Goal: Use online tool/utility: Use online tool/utility

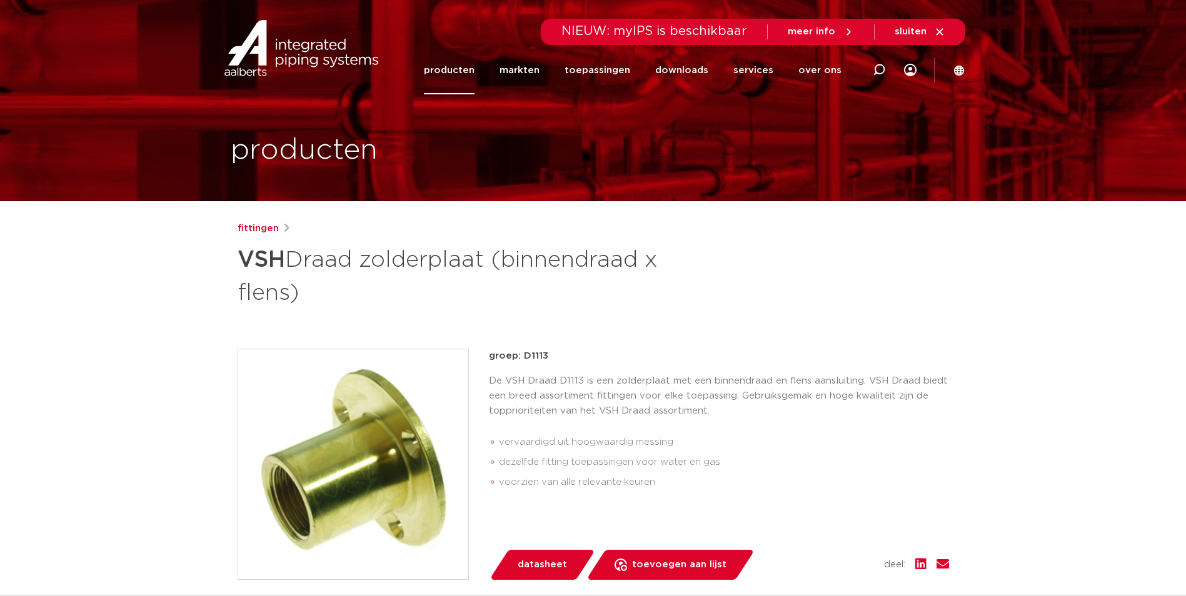
click at [259, 49] on img at bounding box center [301, 48] width 160 height 56
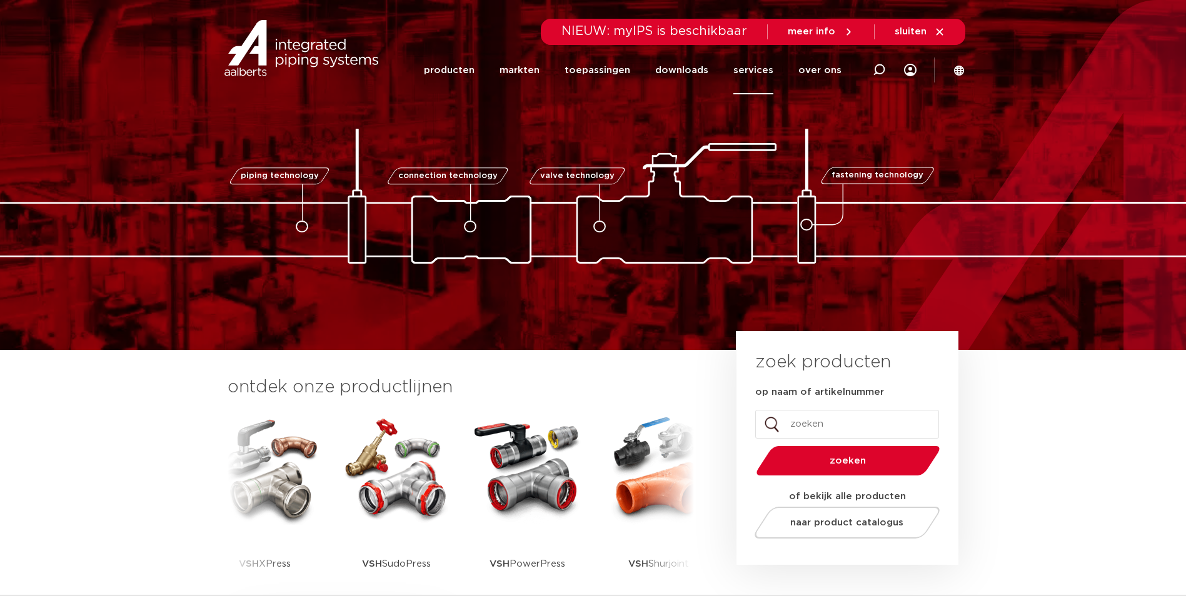
click at [763, 67] on link "services" at bounding box center [753, 70] width 40 height 48
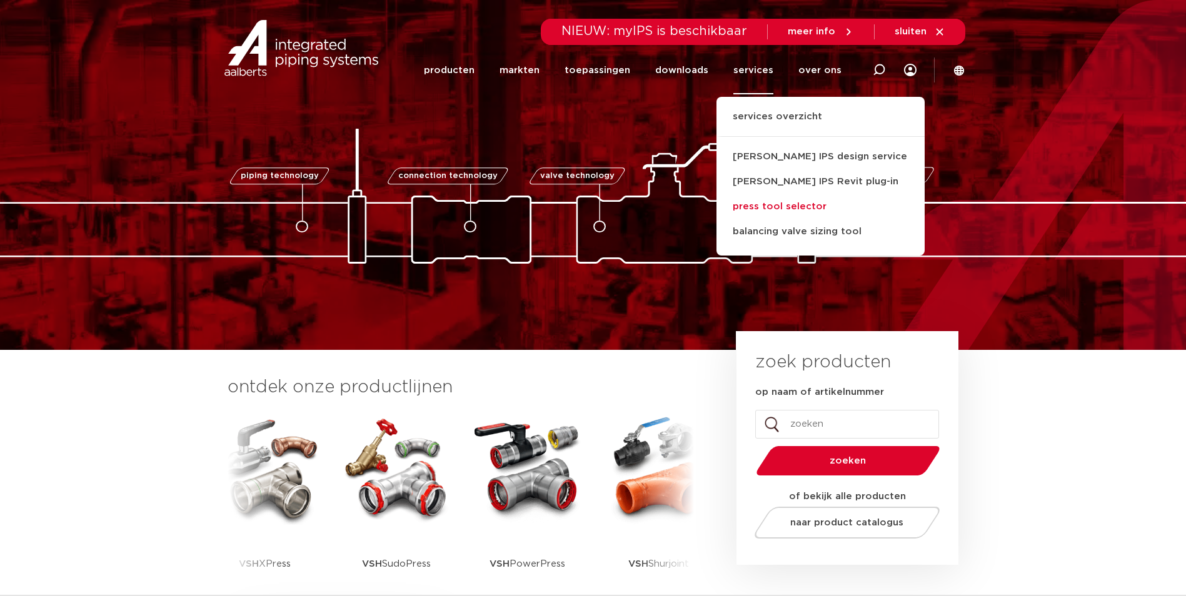
click at [778, 203] on link "press tool selector" at bounding box center [821, 206] width 208 height 25
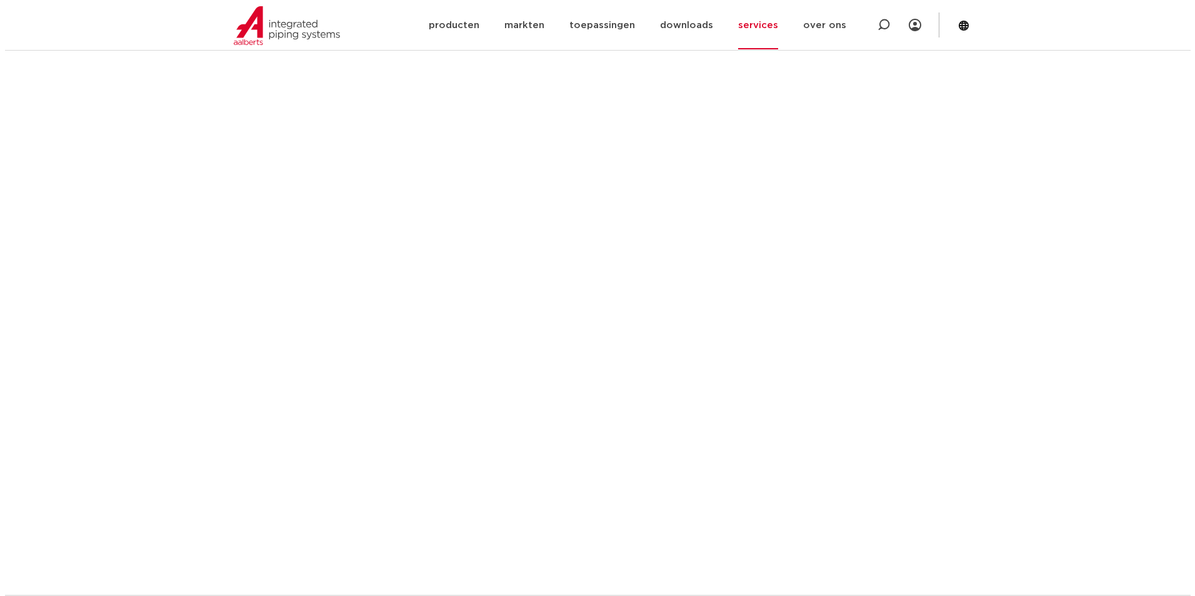
scroll to position [506, 0]
click at [957, 23] on icon at bounding box center [959, 25] width 10 height 10
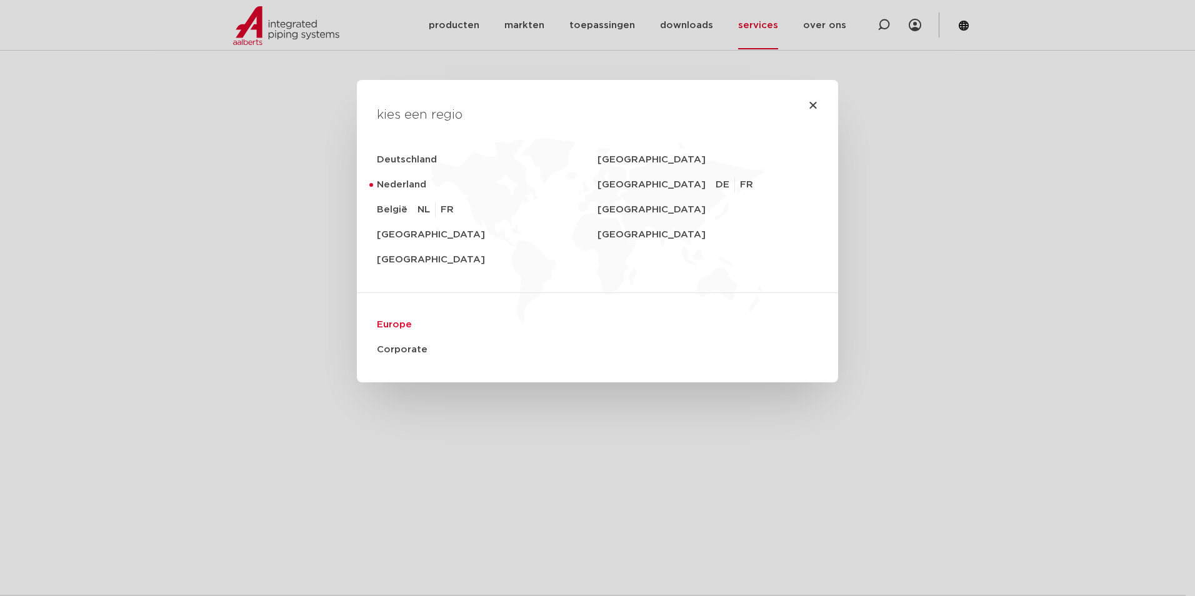
click at [381, 325] on link "Europe" at bounding box center [597, 325] width 441 height 25
